Goal: Task Accomplishment & Management: Manage account settings

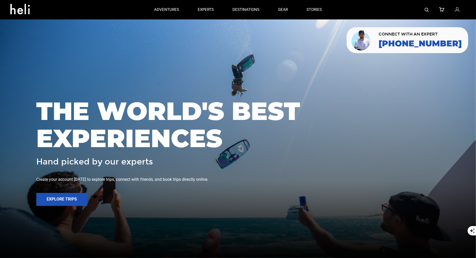
click at [457, 10] on icon at bounding box center [457, 9] width 5 height 7
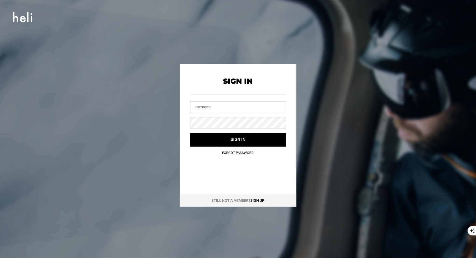
type input "[EMAIL_ADDRESS][DOMAIN_NAME]"
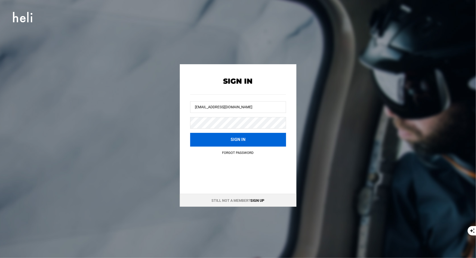
click at [227, 134] on button "Sign in" at bounding box center [238, 140] width 96 height 14
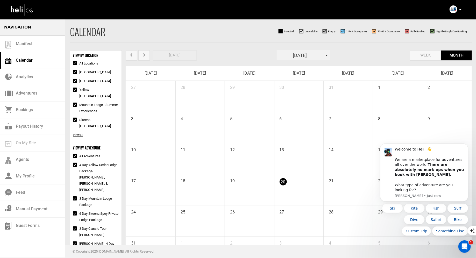
click at [460, 10] on icon at bounding box center [461, 9] width 3 height 1
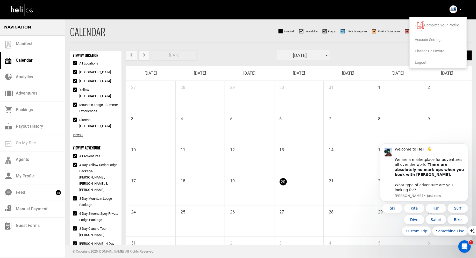
click at [436, 41] on li "Account Settings" at bounding box center [438, 39] width 57 height 11
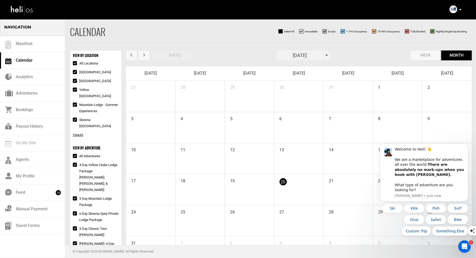
click at [462, 9] on div "Complete Your Profile Account Settings Change Password Logout" at bounding box center [456, 9] width 19 height 10
click at [461, 9] on p at bounding box center [460, 10] width 3 height 6
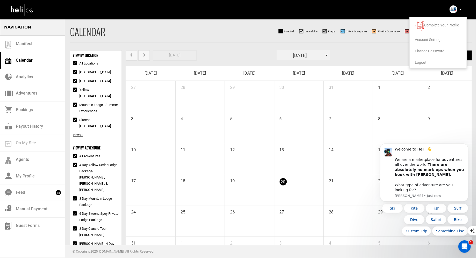
click at [432, 38] on span "Account Settings" at bounding box center [428, 40] width 27 height 4
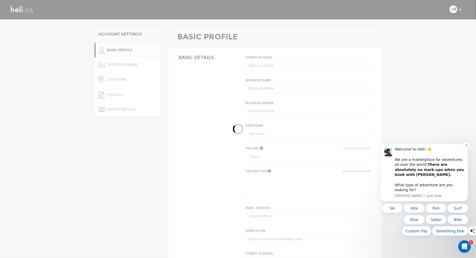
type input "Northern Escape Heli-Skiing"
type input "[PERSON_NAME]"
type input "neheliskiing"
type input "It's Deeper Up Here"
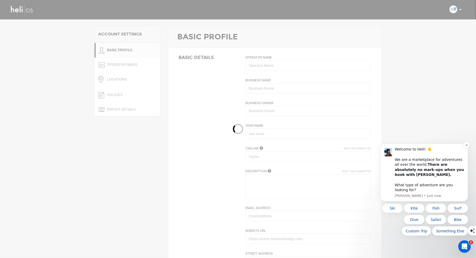
type textarea "Northern Escape was founded by a group of four friends with a dream and a visio…"
type input "[EMAIL_ADDRESS][DOMAIN_NAME]"
type input "[URL][DOMAIN_NAME]"
type input "P.O. Box 59"
type input "Terrace"
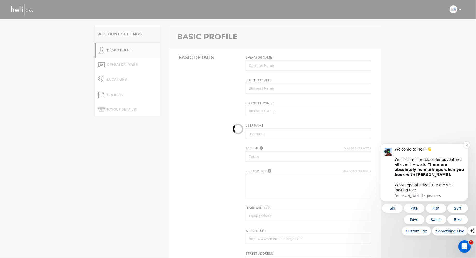
type input "V8G 4A2"
type input "[PHONE_NUMBER]"
type input "0"
type input "90"
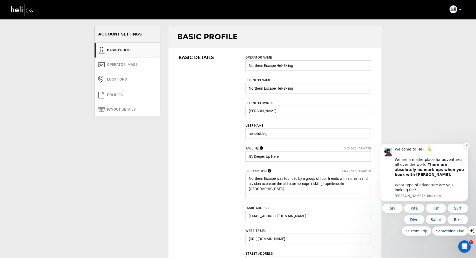
click at [466, 147] on icon "Dismiss notification" at bounding box center [467, 145] width 3 height 3
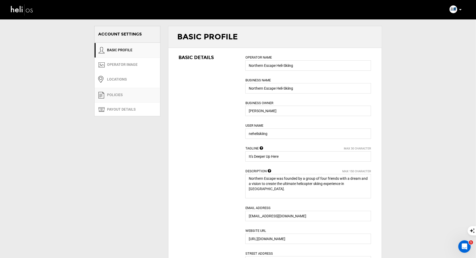
click at [123, 91] on link "POLICIES" at bounding box center [128, 95] width 66 height 15
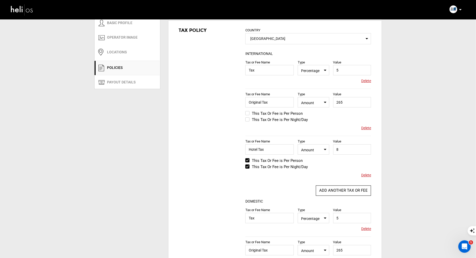
scroll to position [31, 0]
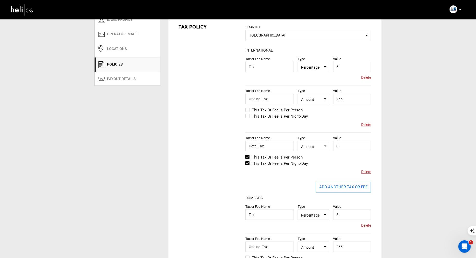
click at [353, 189] on button "ADD ANOTHER TAX OR FEE" at bounding box center [343, 187] width 55 height 10
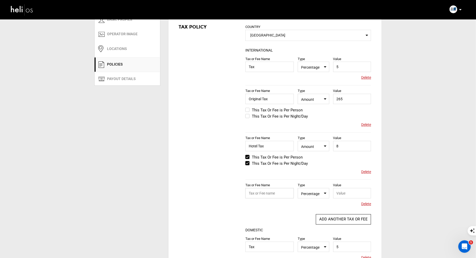
click at [280, 195] on input "text" at bounding box center [270, 193] width 48 height 10
type input "Heli Cat"
click at [325, 194] on span "Percentage" at bounding box center [313, 193] width 25 height 6
click at [308, 210] on div "Amount" at bounding box center [318, 209] width 31 height 5
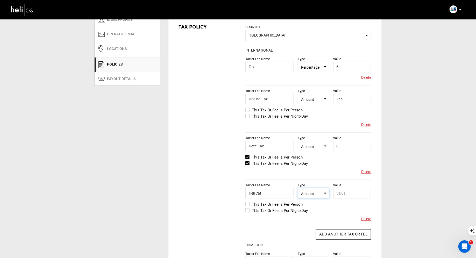
click at [338, 196] on input "text" at bounding box center [353, 193] width 38 height 10
click at [264, 196] on input "Heli Cat" at bounding box center [270, 193] width 48 height 10
drag, startPoint x: 263, startPoint y: 193, endPoint x: 235, endPoint y: 193, distance: 28.3
click at [235, 193] on div "Tax Policy COUNTRY Select Country [GEOGRAPHIC_DATA] Please select a country. IN…" at bounding box center [275, 206] width 213 height 379
type input "PST/Hotel Tax"
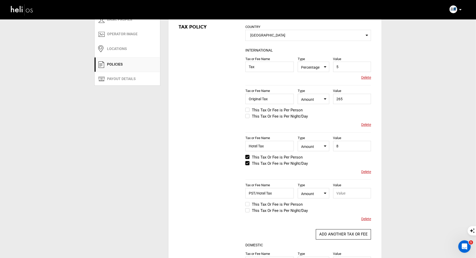
click at [249, 205] on label "This Tax Or Fee is Per Person" at bounding box center [274, 205] width 57 height 6
click at [242, 205] on input "This Tax Or Fee is Per Person" at bounding box center [242, 207] width 0 height 12
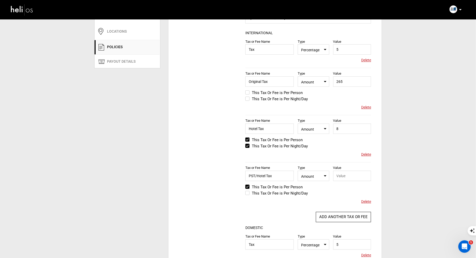
scroll to position [55, 0]
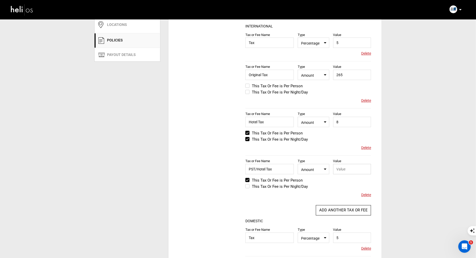
click at [351, 169] on input "text" at bounding box center [353, 169] width 38 height 10
type input "83"
click at [337, 211] on button "ADD ANOTHER TAX OR FEE" at bounding box center [343, 210] width 55 height 10
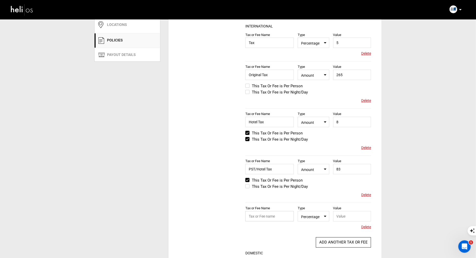
click at [264, 218] on input "text" at bounding box center [270, 216] width 48 height 10
type input "h"
type input "helicat fee"
click at [343, 214] on input "text" at bounding box center [353, 216] width 38 height 10
type input "50"
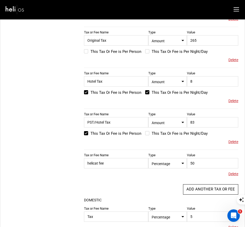
scroll to position [173, 0]
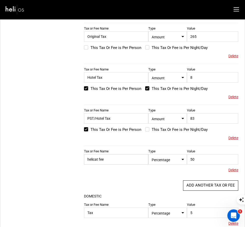
click at [88, 158] on input "helicat fee" at bounding box center [116, 159] width 64 height 10
click at [107, 156] on input "Helicat fee" at bounding box center [116, 159] width 64 height 10
type input "Helicat Fee"
click at [172, 158] on span "Percentage" at bounding box center [168, 159] width 32 height 6
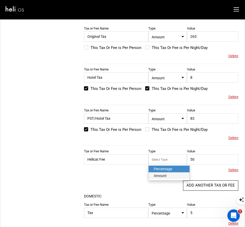
click at [165, 174] on div "Amount" at bounding box center [169, 175] width 31 height 5
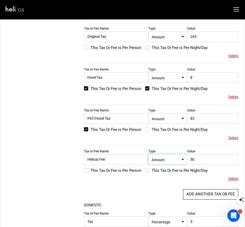
click at [84, 169] on label "This Tax Or Fee is Per Person" at bounding box center [112, 171] width 57 height 6
click at [80, 169] on input "This Tax Or Fee is Per Person" at bounding box center [80, 170] width 0 height 6
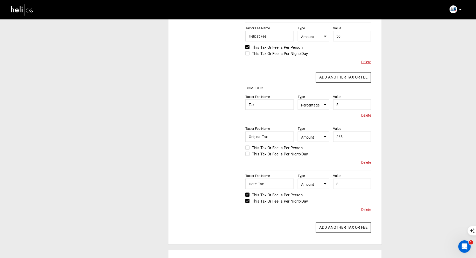
scroll to position [235, 0]
click at [331, 229] on button "ADD ANOTHER TAX OR FEE" at bounding box center [343, 228] width 55 height 10
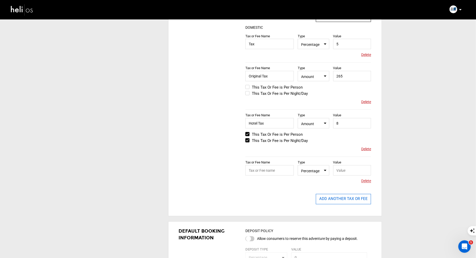
scroll to position [296, 0]
click at [269, 170] on input "text" at bounding box center [270, 170] width 48 height 10
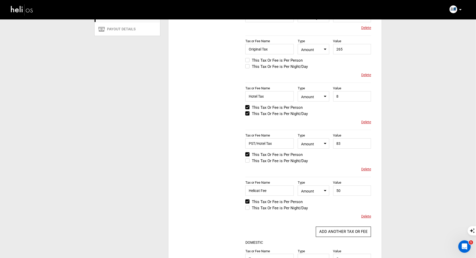
scroll to position [68, 0]
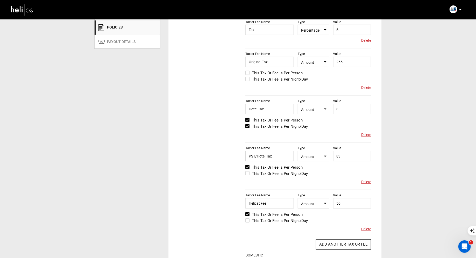
drag, startPoint x: 276, startPoint y: 156, endPoint x: 239, endPoint y: 156, distance: 37.1
click at [239, 156] on div "Tax Policy COUNTRY Select Country [GEOGRAPHIC_DATA] Please select a country. IN…" at bounding box center [275, 209] width 213 height 459
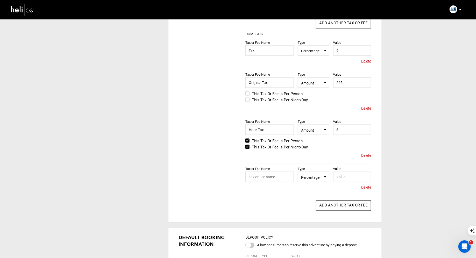
scroll to position [289, 0]
click at [261, 181] on input "text" at bounding box center [270, 177] width 48 height 10
paste input "PST/Hotel Tax"
type input "PST/Hotel Tax"
click at [319, 178] on span "Percentage" at bounding box center [313, 177] width 25 height 6
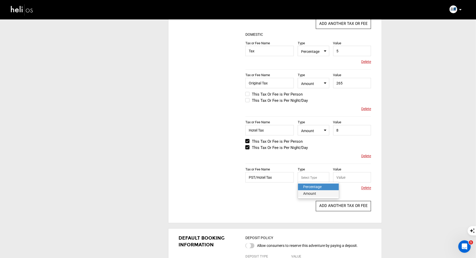
click at [312, 195] on div "Amount" at bounding box center [318, 193] width 31 height 5
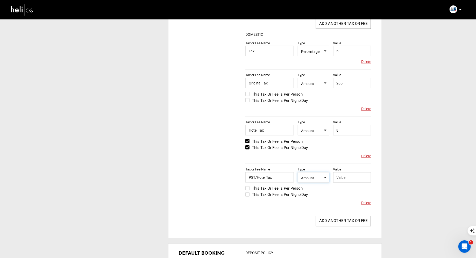
click at [344, 179] on input "text" at bounding box center [353, 177] width 38 height 10
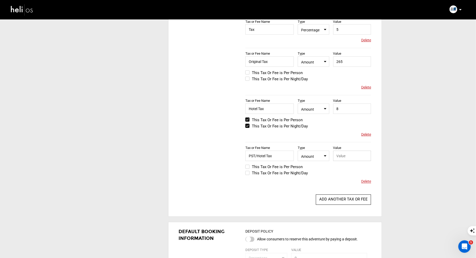
scroll to position [310, 0]
type input "83"
click at [249, 166] on label "This Tax Or Fee is Per Person" at bounding box center [274, 167] width 57 height 6
click at [242, 166] on input "This Tax Or Fee is Per Person" at bounding box center [242, 169] width 0 height 12
click at [339, 200] on button "ADD ANOTHER TAX OR FEE" at bounding box center [343, 200] width 55 height 10
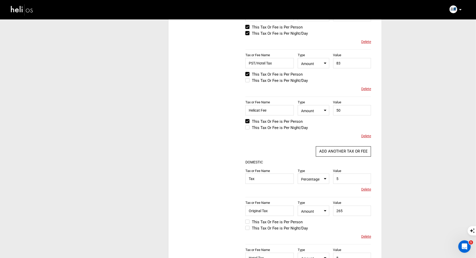
scroll to position [160, 0]
drag, startPoint x: 276, startPoint y: 108, endPoint x: 279, endPoint y: 111, distance: 3.9
click at [279, 111] on input "Helicat Fee" at bounding box center [270, 111] width 48 height 10
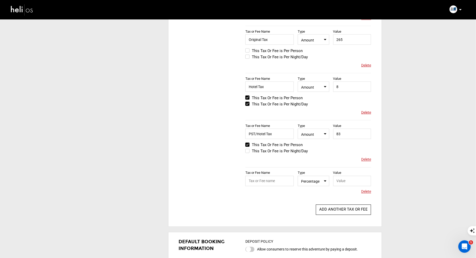
scroll to position [341, 0]
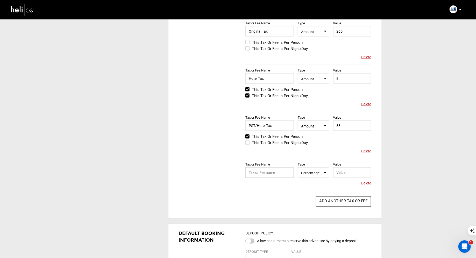
click at [261, 176] on input "text" at bounding box center [270, 173] width 48 height 10
paste input "Helicat Fee"
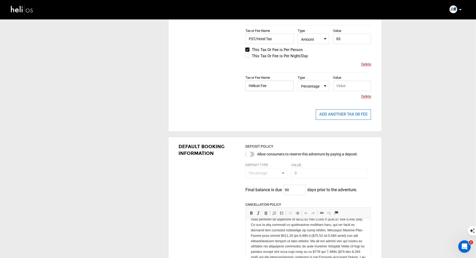
scroll to position [407, 0]
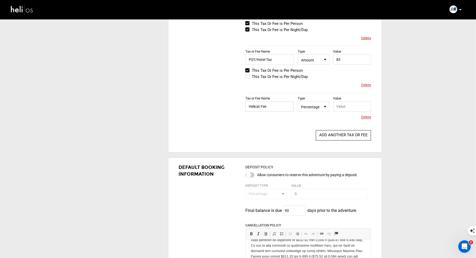
type input "Helicat Fee"
click at [345, 102] on input "text" at bounding box center [353, 107] width 38 height 10
type input "50"
click at [277, 124] on div "Tax or Fee Name Helicat Fee Type Select Type Percentage Value 50 Please provide…" at bounding box center [309, 109] width 126 height 32
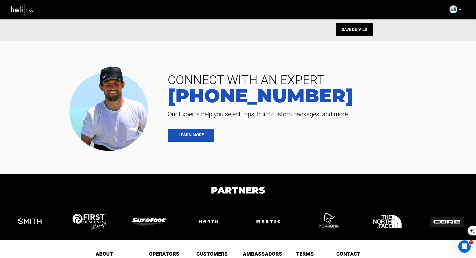
scroll to position [734, 0]
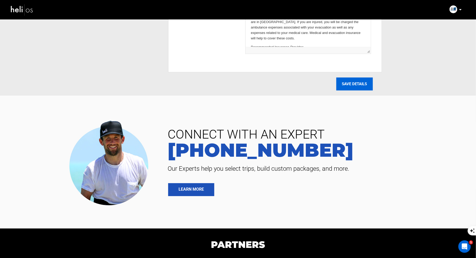
click at [354, 81] on input "SAVE DETAILS" at bounding box center [355, 84] width 37 height 13
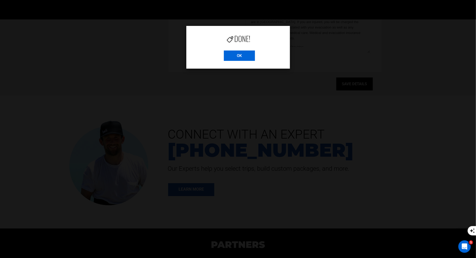
click at [239, 58] on input "OK" at bounding box center [239, 56] width 31 height 10
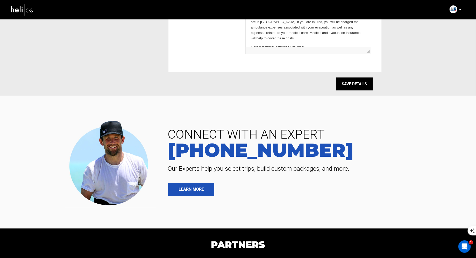
click at [23, 10] on img at bounding box center [21, 10] width 23 height 14
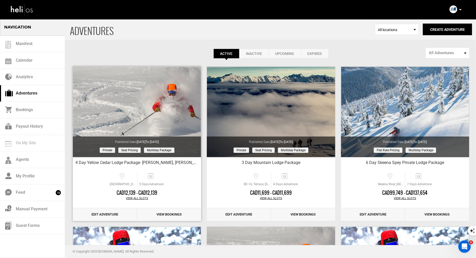
click at [118, 210] on link "Edit Adventure" at bounding box center [105, 215] width 64 height 13
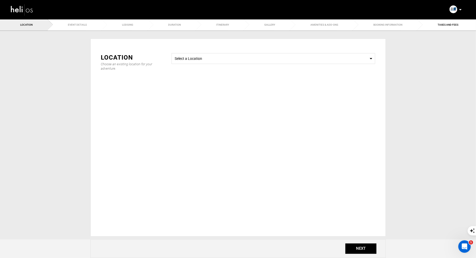
radio input "true"
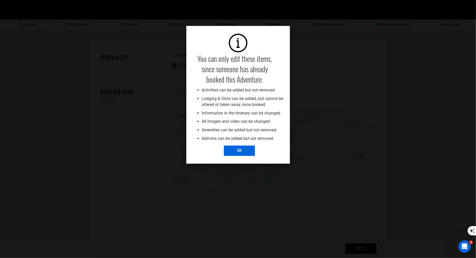
click at [244, 152] on input "OK" at bounding box center [239, 151] width 31 height 10
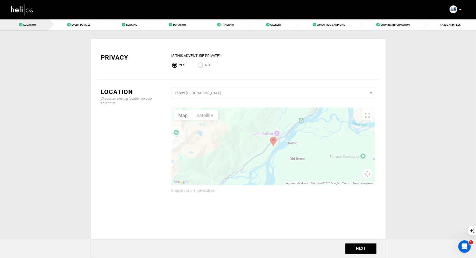
click at [357, 241] on div "NEXT" at bounding box center [239, 249] width 296 height 19
click at [354, 249] on button "NEXT" at bounding box center [361, 249] width 31 height 10
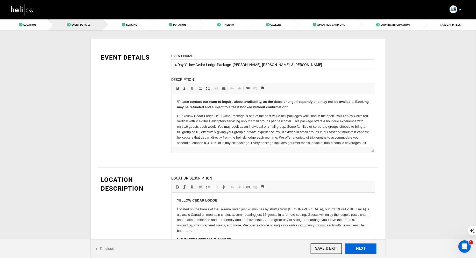
click at [354, 249] on button "NEXT" at bounding box center [361, 249] width 31 height 10
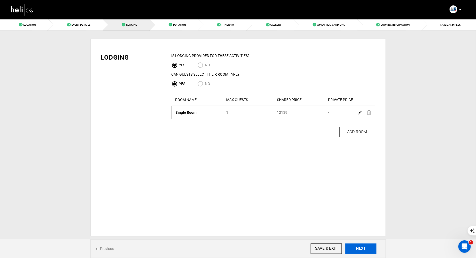
click at [354, 249] on button "NEXT" at bounding box center [361, 249] width 31 height 10
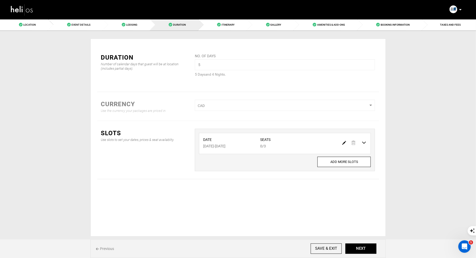
click at [344, 142] on img at bounding box center [345, 143] width 4 height 4
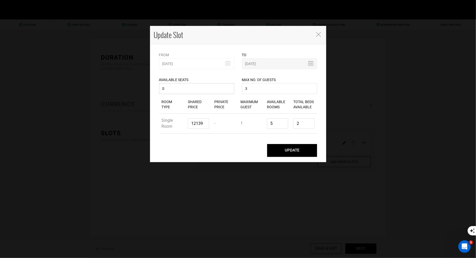
click at [193, 91] on input "0" at bounding box center [196, 88] width 75 height 11
type input "2"
click at [292, 150] on button "UPDATE" at bounding box center [292, 150] width 50 height 13
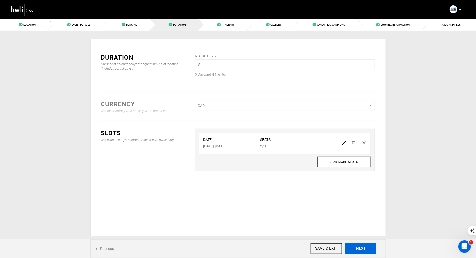
click at [365, 250] on button "NEXT" at bounding box center [361, 249] width 31 height 10
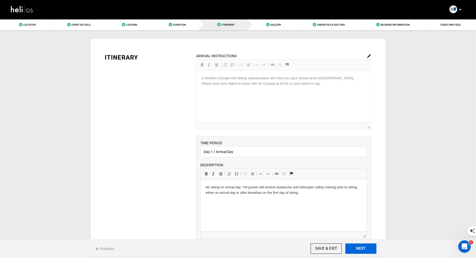
click at [365, 250] on button "NEXT" at bounding box center [361, 249] width 31 height 10
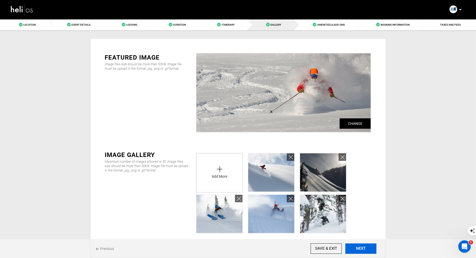
click at [365, 250] on button "NEXT" at bounding box center [361, 249] width 31 height 10
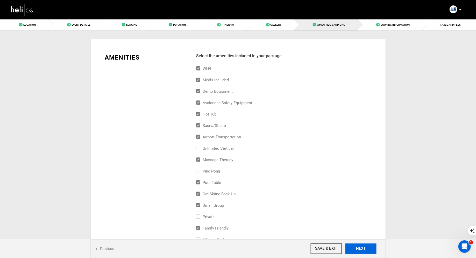
click at [365, 250] on button "NEXT" at bounding box center [361, 249] width 31 height 10
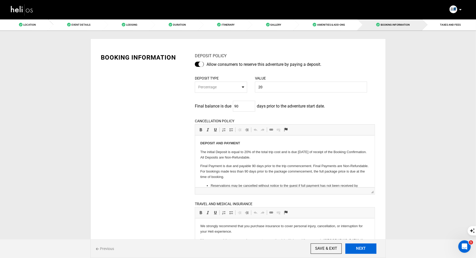
click at [365, 250] on button "NEXT" at bounding box center [361, 249] width 31 height 10
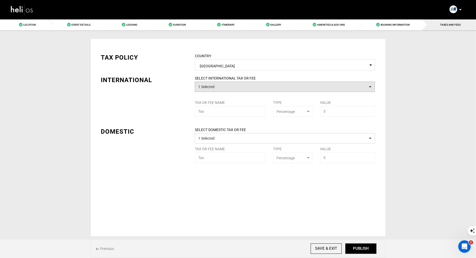
click at [271, 92] on button "1 Selected" at bounding box center [285, 87] width 180 height 10
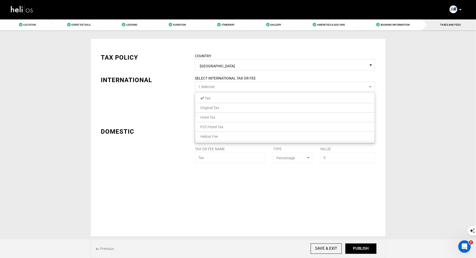
click at [256, 127] on link "PST/Hotel Tax" at bounding box center [285, 127] width 180 height 7
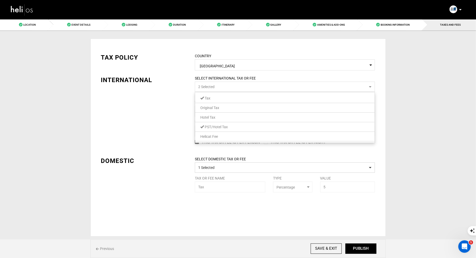
click at [231, 137] on link "Helicat Fee" at bounding box center [285, 136] width 180 height 7
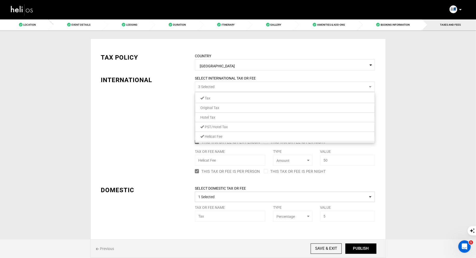
click at [158, 160] on div "TAX POLICY COUNTRY Select Country [GEOGRAPHIC_DATA] Please select a country. IN…" at bounding box center [238, 133] width 282 height 177
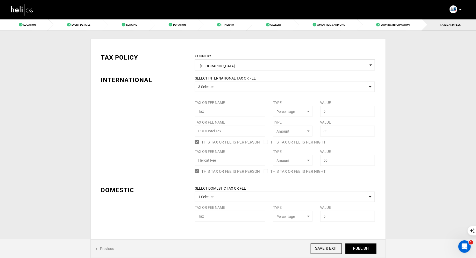
click at [225, 203] on div "SELECT DOMESTIC TAX OR FEE 1 Selected Tax or Fee Name Tax Type Select Type Perc…" at bounding box center [285, 204] width 188 height 36
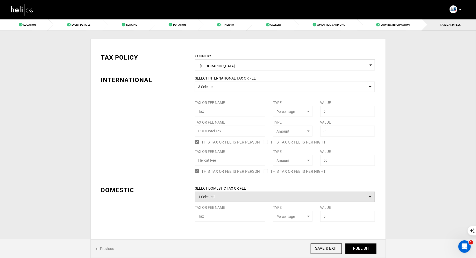
click at [228, 199] on button "1 Selected" at bounding box center [285, 197] width 180 height 10
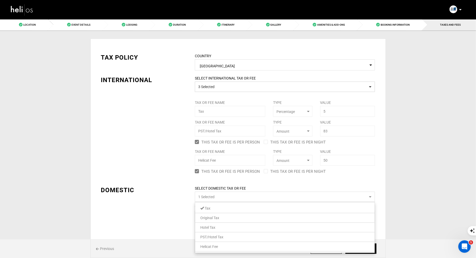
scroll to position [7, 0]
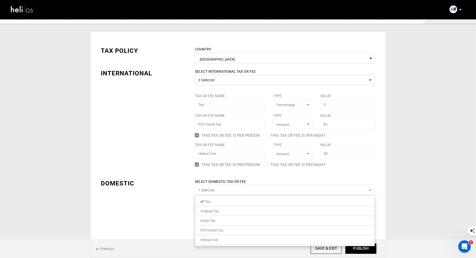
click at [222, 232] on span "PST/Hotel Tax" at bounding box center [211, 230] width 23 height 4
click at [219, 239] on link "Helicat Fee" at bounding box center [285, 240] width 180 height 7
click at [169, 215] on div "TAX POLICY COUNTRY Select Country [GEOGRAPHIC_DATA] Please select a country. IN…" at bounding box center [238, 152] width 282 height 226
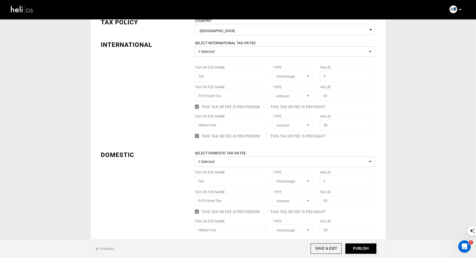
scroll to position [35, 0]
click at [362, 252] on button "PUBLISH" at bounding box center [361, 249] width 31 height 10
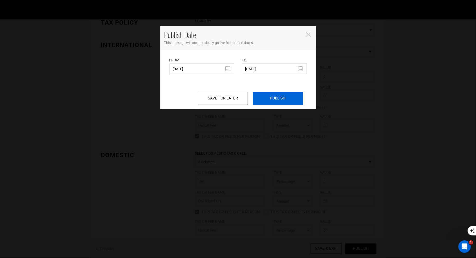
click at [269, 101] on input "PUBLISH" at bounding box center [278, 98] width 50 height 13
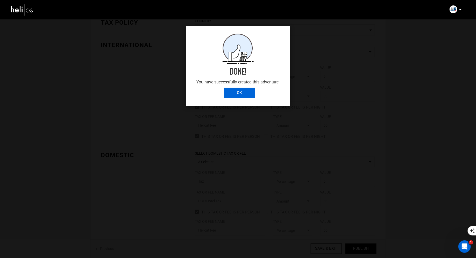
click at [232, 96] on input "OK" at bounding box center [239, 93] width 31 height 10
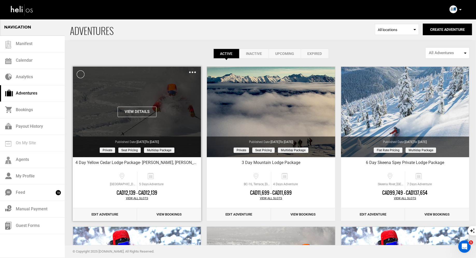
click at [194, 73] on div "Clone De-Activate Share Delete" at bounding box center [192, 72] width 7 height 6
click at [191, 72] on img at bounding box center [192, 73] width 7 height 2
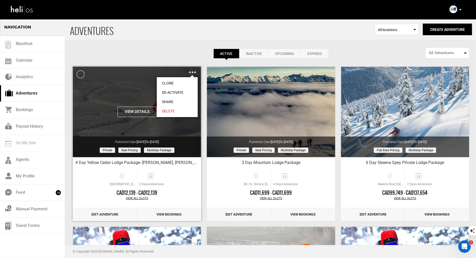
click at [170, 100] on link "Share" at bounding box center [177, 101] width 41 height 9
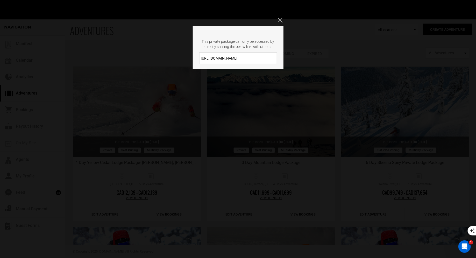
drag, startPoint x: 252, startPoint y: 57, endPoint x: 200, endPoint y: 59, distance: 51.6
click at [200, 58] on input "[URL][DOMAIN_NAME]" at bounding box center [238, 58] width 78 height 12
click at [277, 19] on div "This private package can only be accessed by directly sharing the below link wi…" at bounding box center [238, 129] width 476 height 258
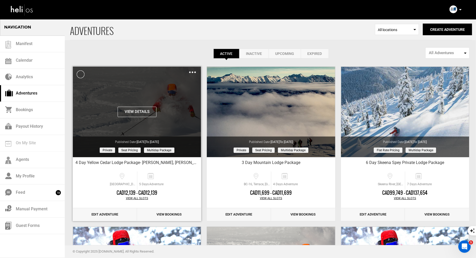
click at [195, 72] on img at bounding box center [192, 73] width 7 height 2
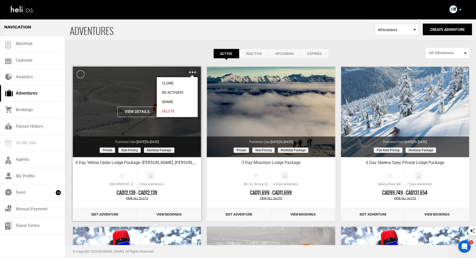
click at [167, 100] on link "Share" at bounding box center [177, 101] width 41 height 9
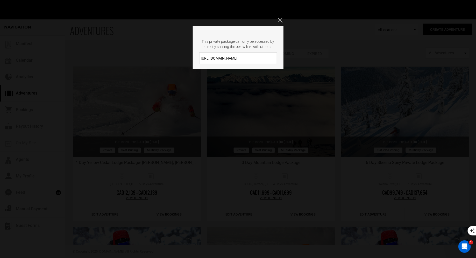
drag, startPoint x: 241, startPoint y: 59, endPoint x: 197, endPoint y: 56, distance: 43.7
click at [198, 56] on div "[URL][DOMAIN_NAME]" at bounding box center [238, 58] width 91 height 12
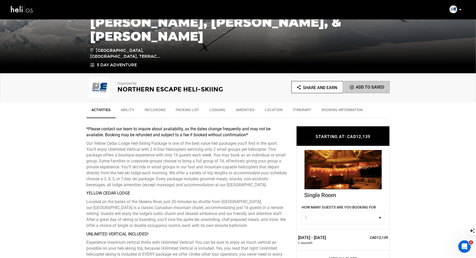
scroll to position [110, 0]
